Goal: Task Accomplishment & Management: Use online tool/utility

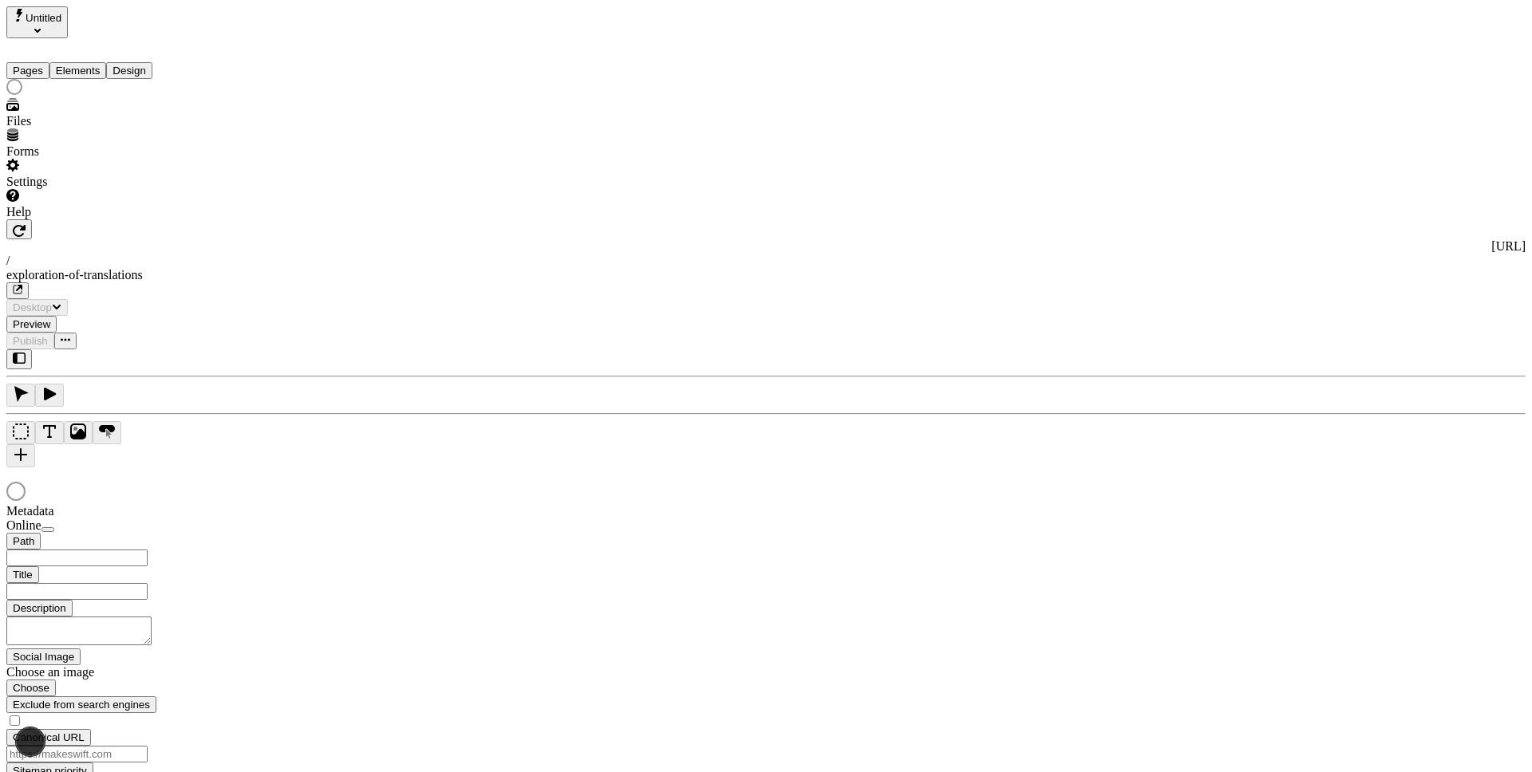
type input "/exploration-of-translations"
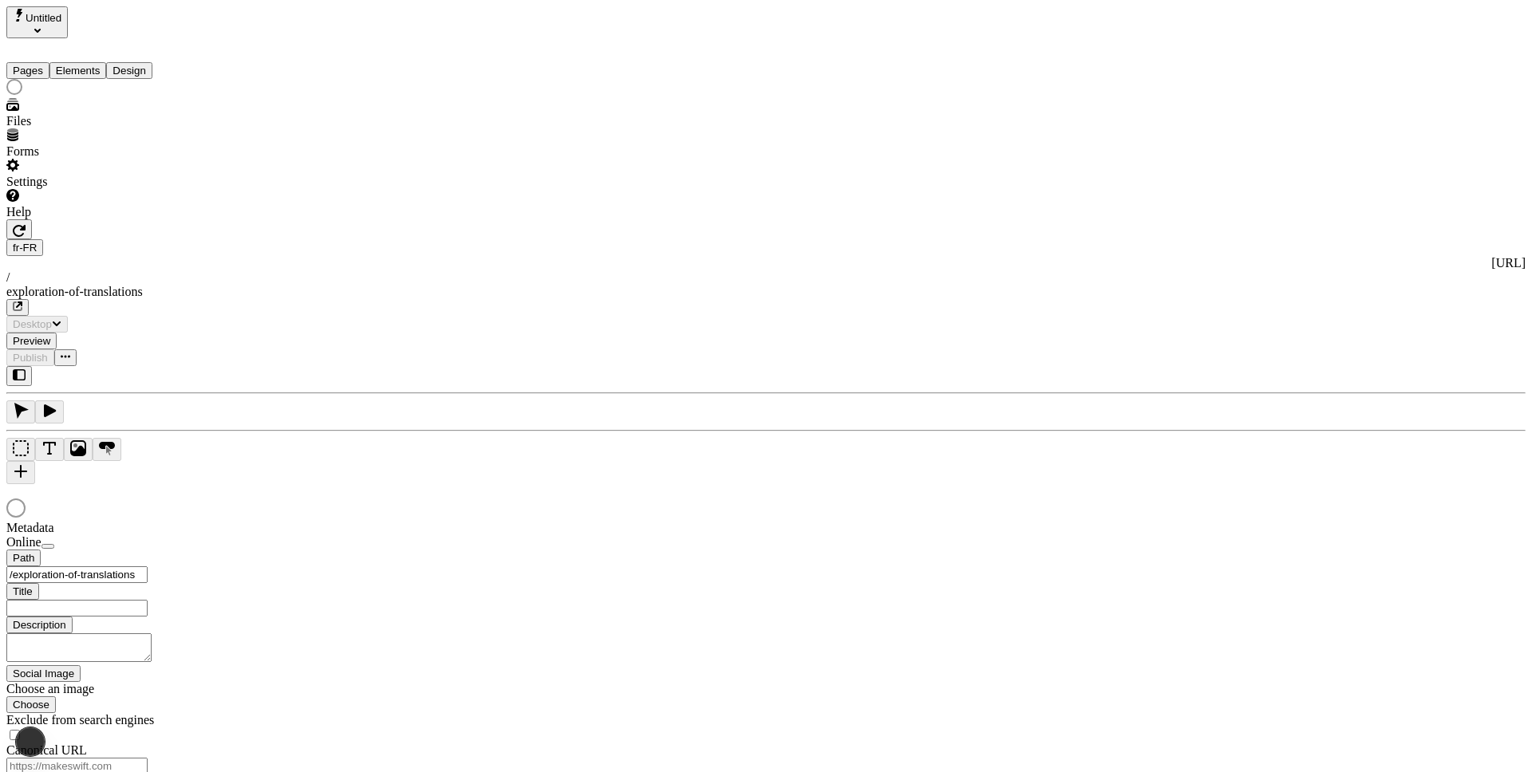
type input "The Great Translation Adventure"
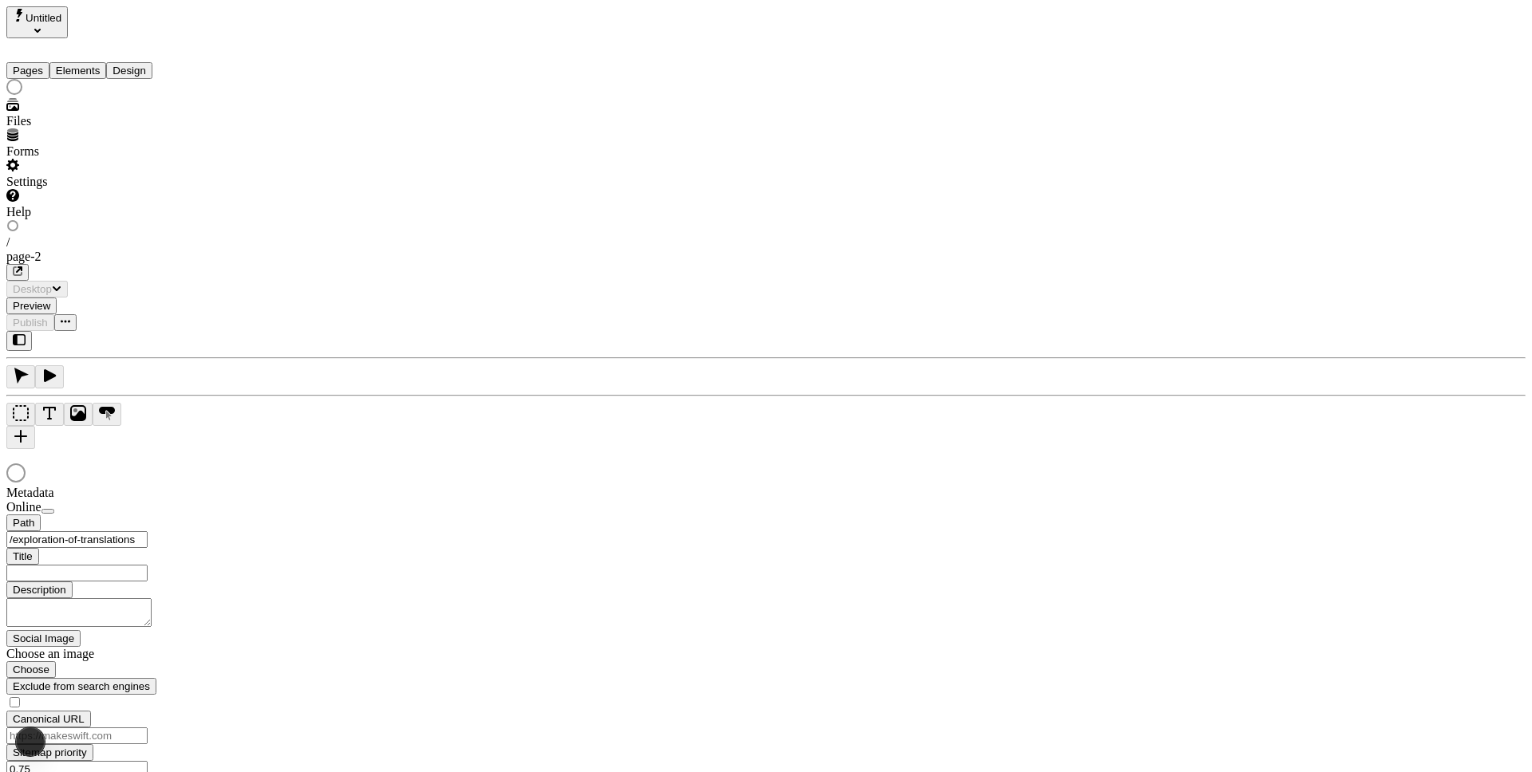
type input "The Great Translation Adventure"
